Goal: Browse casually

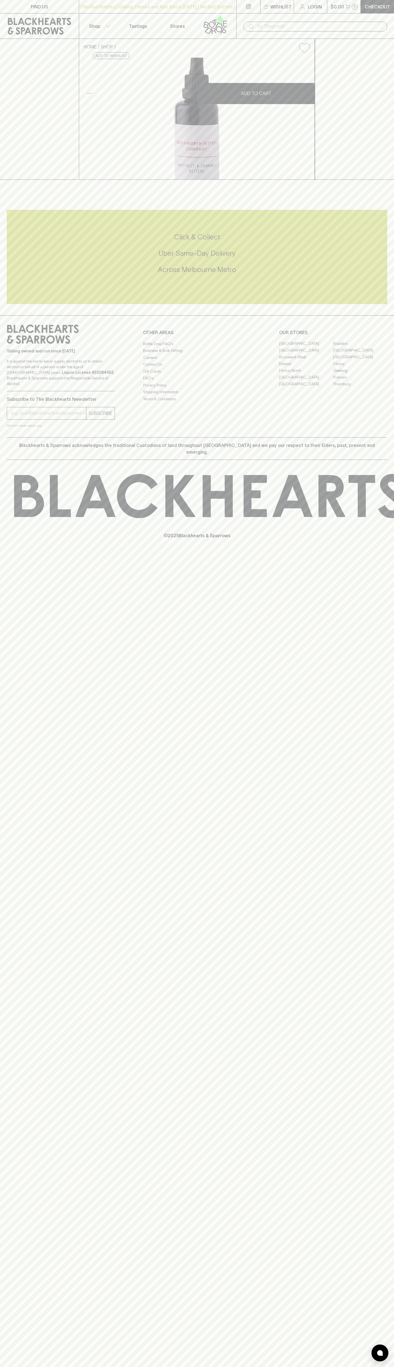
click at [248, 25] on icon at bounding box center [251, 26] width 7 height 7
click at [367, 815] on div "FIND US | No Bad Bottles | Sibling Owned and Run Since [DATE] | No Bad Bottles …" at bounding box center [197, 683] width 394 height 1367
click at [239, 1367] on html "FIND US | No Bad Bottles | Sibling Owned and Run Since [DATE] | No Bad Bottles …" at bounding box center [197, 683] width 394 height 1367
click at [1, 539] on p "© 2025 Blackhearts & Sparrows" at bounding box center [197, 528] width 394 height 21
